Goal: Information Seeking & Learning: Learn about a topic

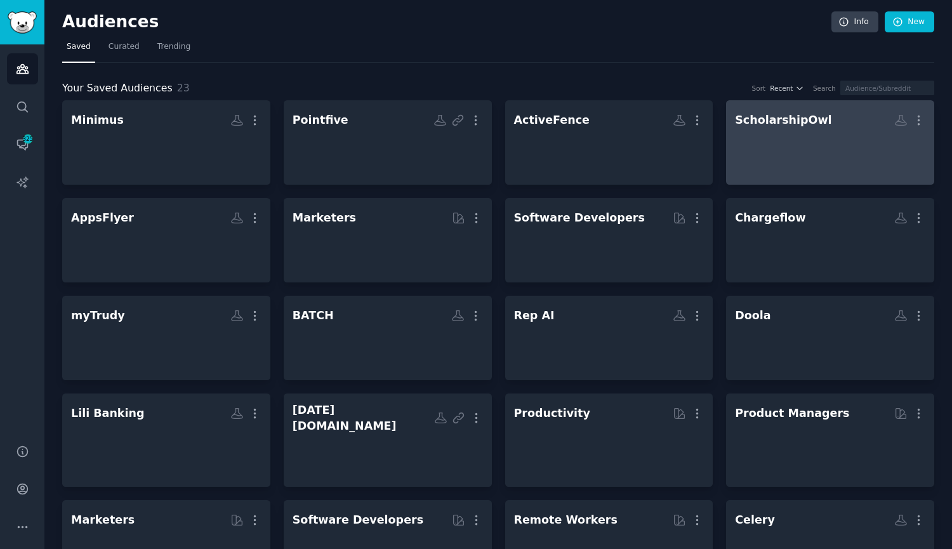
click at [815, 136] on div at bounding box center [830, 153] width 190 height 44
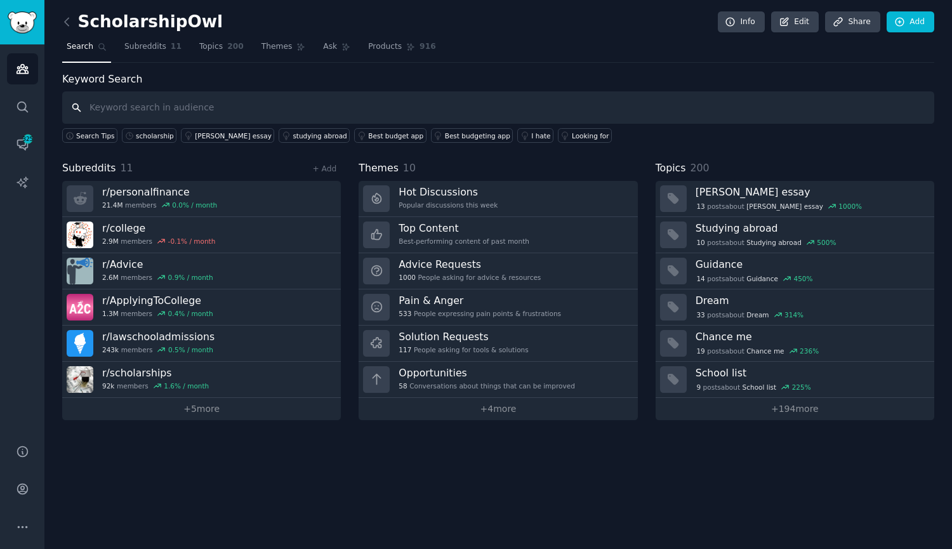
click at [296, 113] on input "text" at bounding box center [498, 107] width 872 height 32
type input "scholarship"
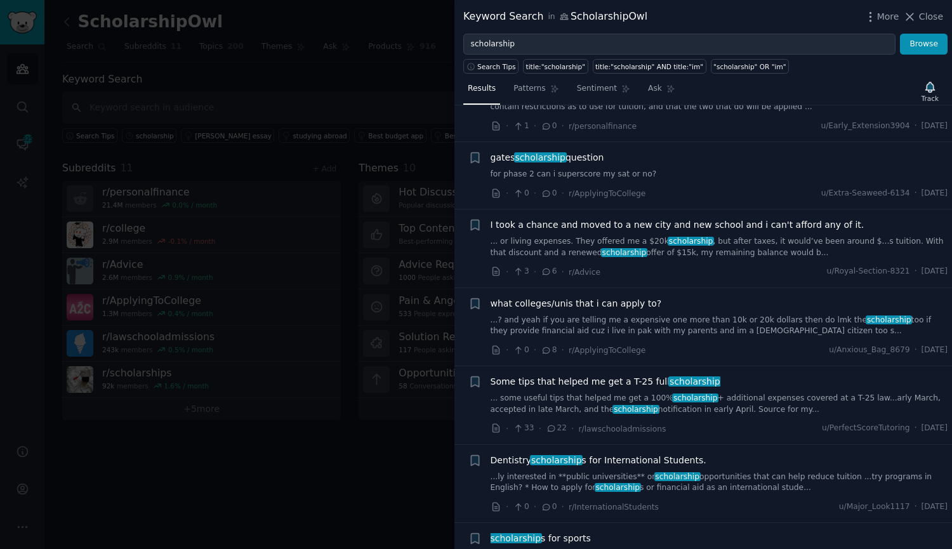
scroll to position [1460, 0]
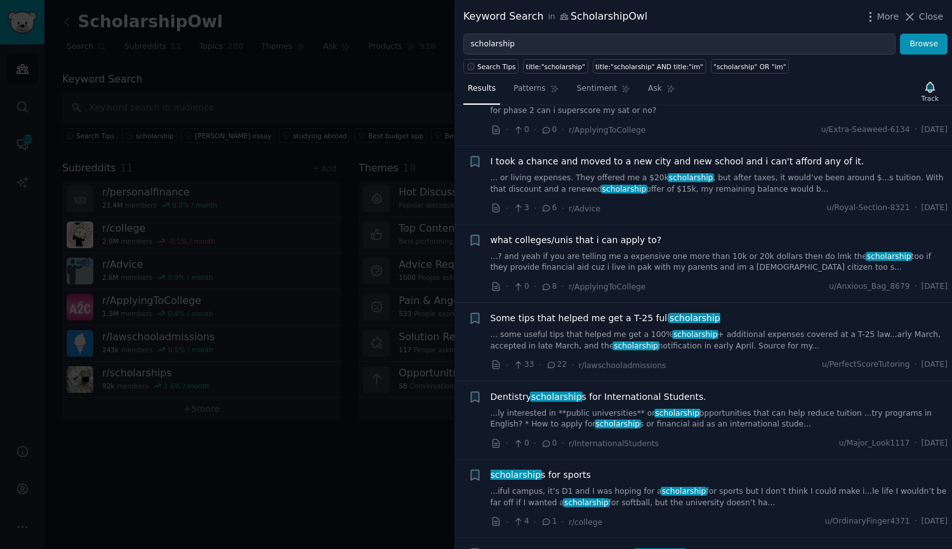
drag, startPoint x: 659, startPoint y: 429, endPoint x: 632, endPoint y: 428, distance: 26.7
click at [632, 486] on link "...iful campus, it’s D1 and I was hoping for a scholarship for sports but I don…" at bounding box center [720, 497] width 458 height 22
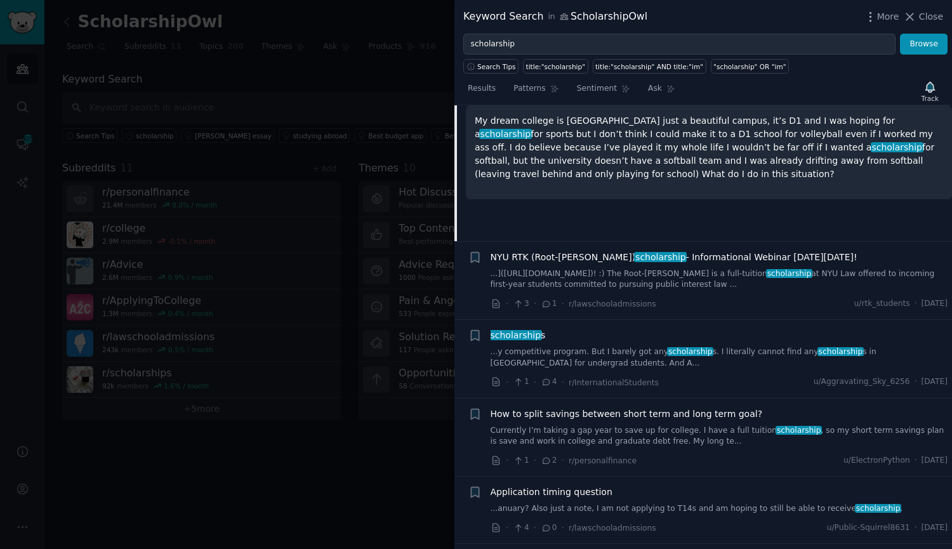
scroll to position [2010, 0]
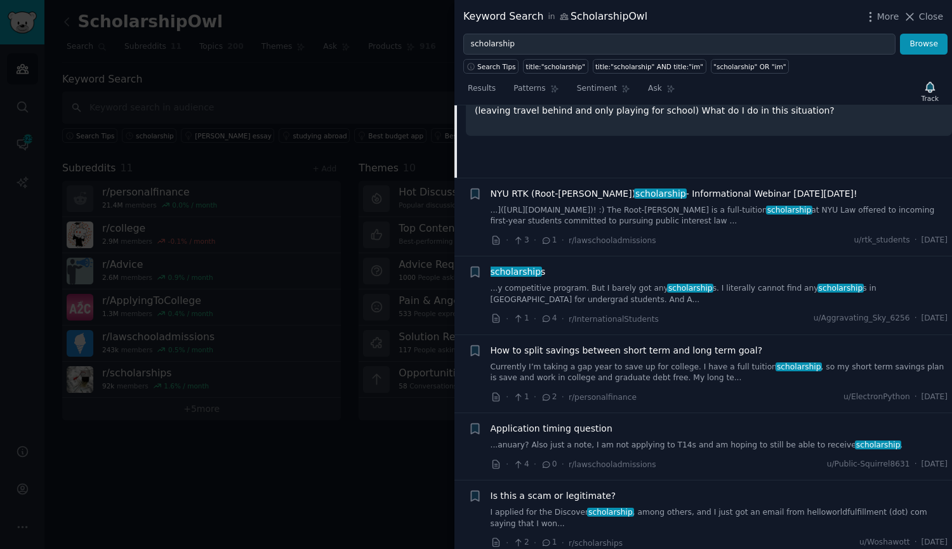
click at [629, 507] on link "I applied for the Discover scholarship , among others, and I just got an email …" at bounding box center [720, 518] width 458 height 22
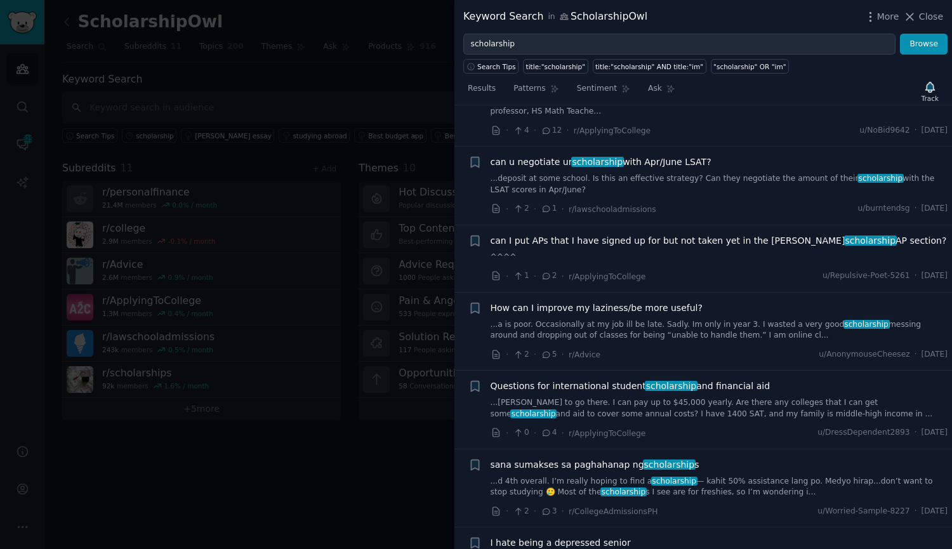
scroll to position [3407, 0]
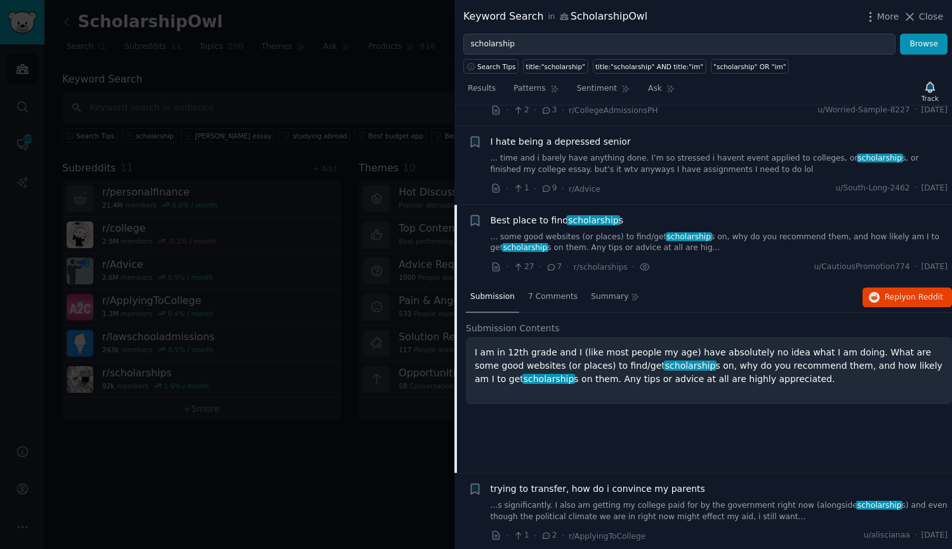
scroll to position [3560, 0]
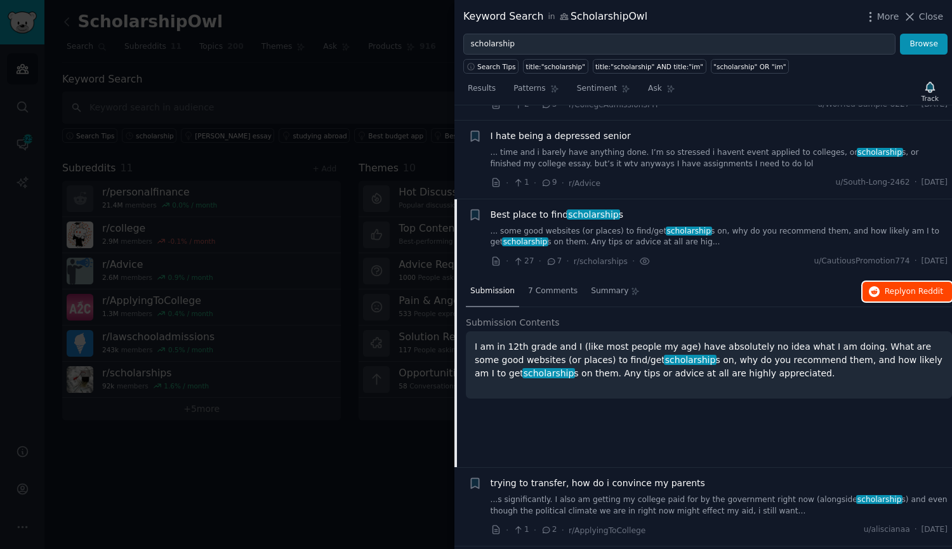
drag, startPoint x: 882, startPoint y: 199, endPoint x: 873, endPoint y: 200, distance: 8.3
click at [881, 282] on button "Reply on Reddit" at bounding box center [907, 292] width 89 height 20
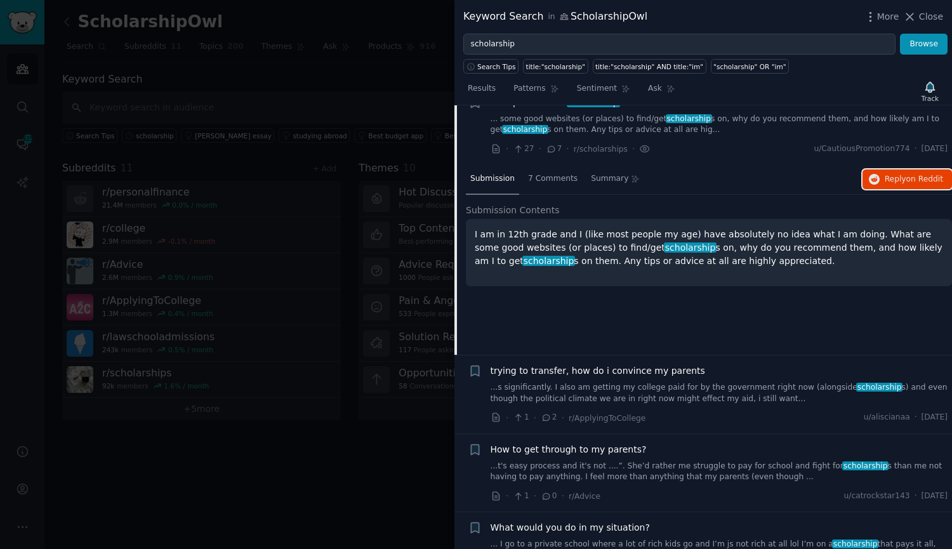
scroll to position [3686, 0]
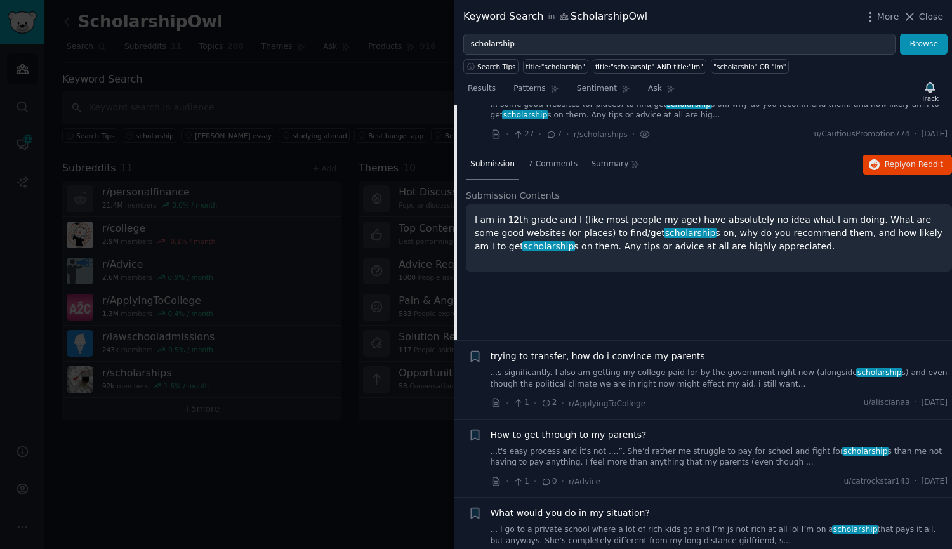
click at [682, 524] on link "... I go to a private school where a lot of rich kids go and I’m js not rich at…" at bounding box center [720, 535] width 458 height 22
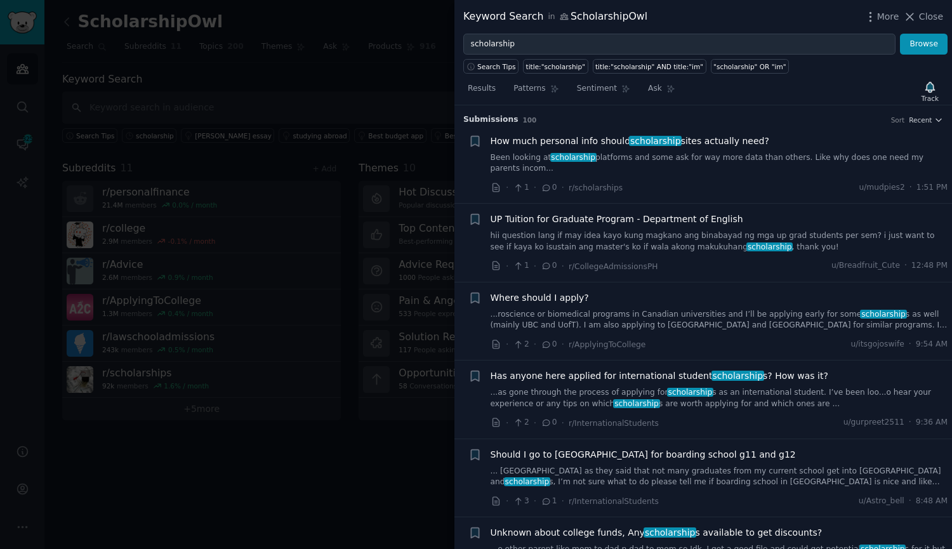
click at [708, 151] on div "How much personal info should scholarship sites actually need? Been looking at …" at bounding box center [720, 155] width 458 height 40
click at [621, 166] on div "How much personal info should scholarship sites actually need? Been looking at …" at bounding box center [720, 165] width 458 height 60
click at [620, 162] on link "Been looking at scholarship platforms and some ask for way more data than other…" at bounding box center [720, 163] width 458 height 22
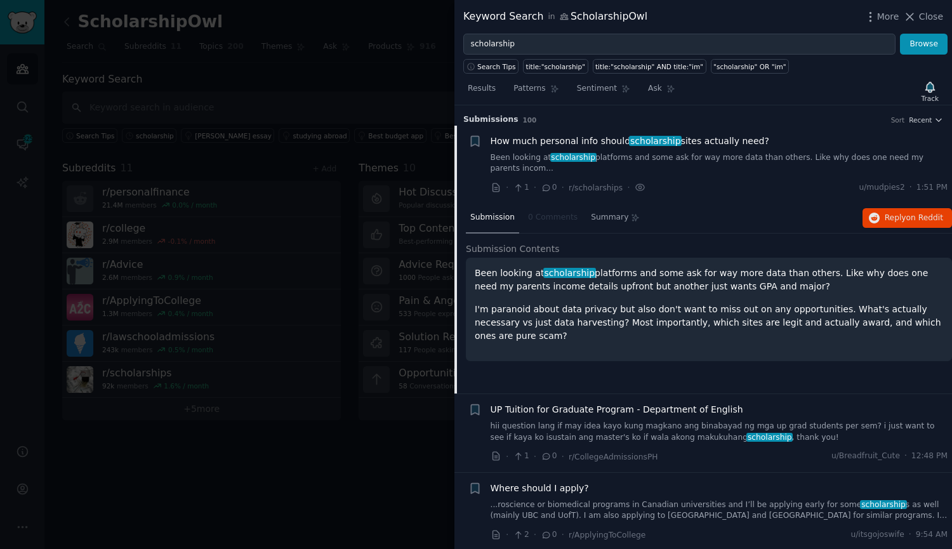
scroll to position [20, 0]
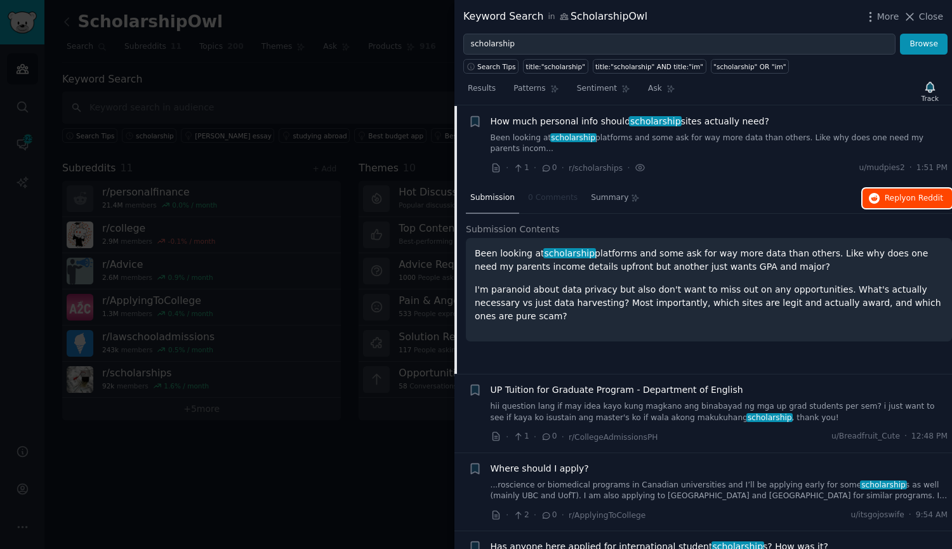
click at [889, 193] on span "Reply on Reddit" at bounding box center [914, 198] width 58 height 11
